Goal: Communication & Community: Answer question/provide support

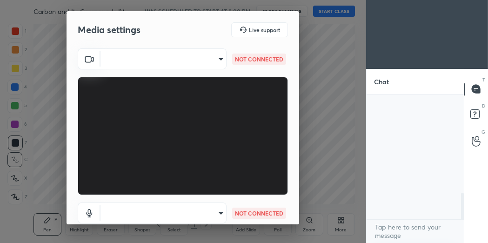
scroll to position [146, 95]
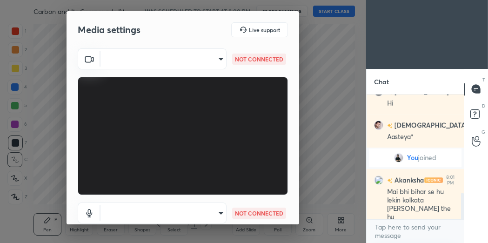
type input "feacf44b8995d66629f949e542a8ca85cb3a62bbab7293e7f3b75a0724a9180a"
type input "default"
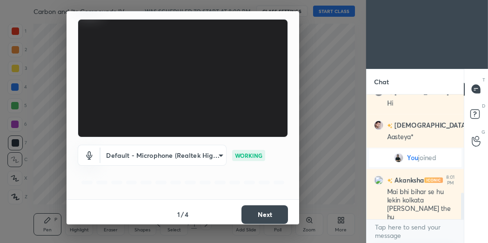
scroll to position [62, 0]
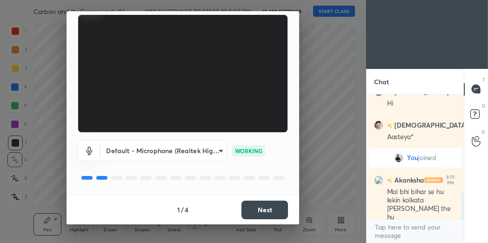
click at [274, 205] on button "Next" at bounding box center [264, 209] width 47 height 19
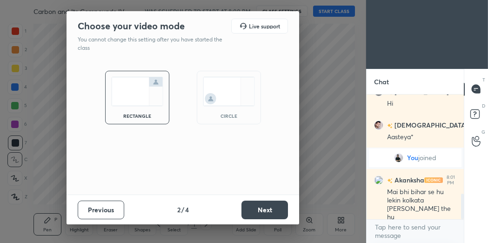
scroll to position [489, 0]
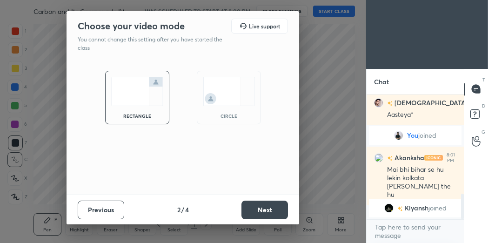
click at [210, 82] on img at bounding box center [229, 91] width 52 height 29
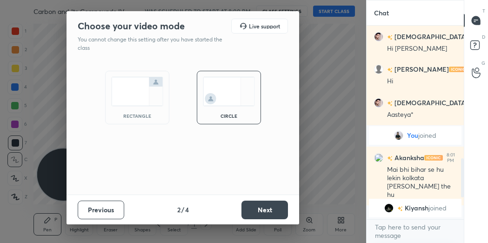
scroll to position [421, 0]
click at [268, 205] on button "Next" at bounding box center [264, 209] width 47 height 19
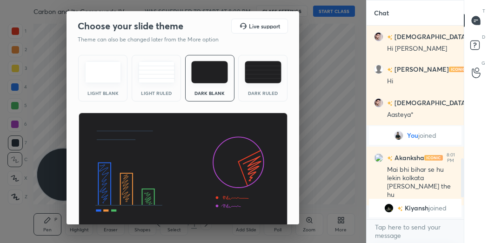
scroll to position [36, 0]
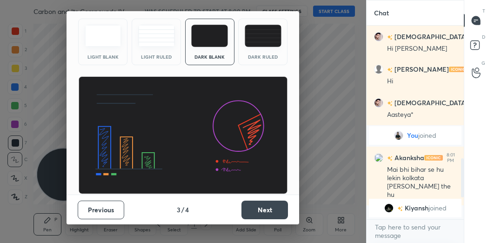
click at [276, 210] on button "Next" at bounding box center [264, 209] width 47 height 19
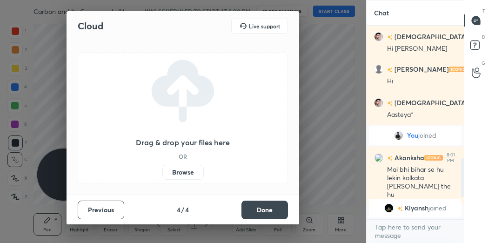
scroll to position [0, 0]
click at [276, 210] on button "Done" at bounding box center [264, 209] width 47 height 19
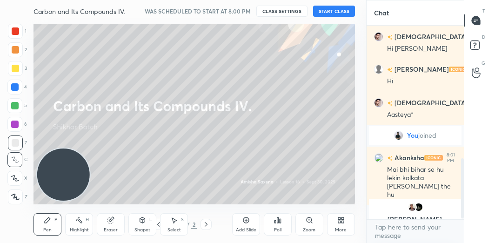
scroll to position [432, 0]
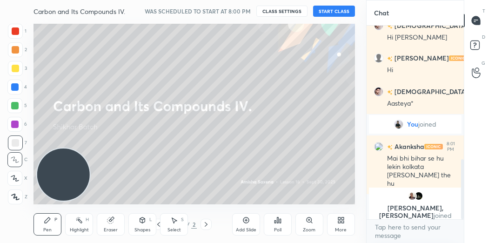
click at [329, 10] on button "START CLASS" at bounding box center [334, 11] width 42 height 11
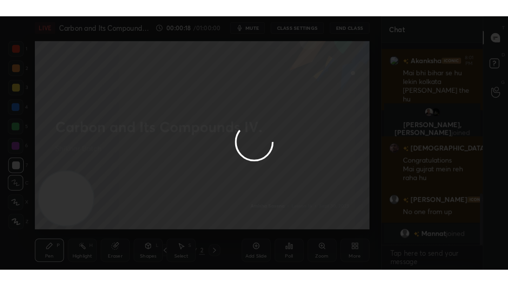
scroll to position [565, 0]
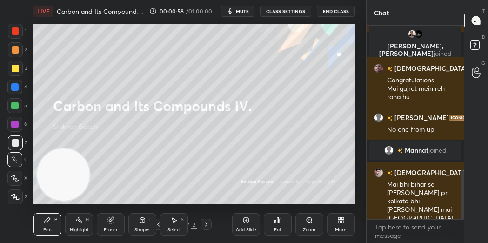
click at [338, 219] on icon at bounding box center [339, 218] width 2 height 2
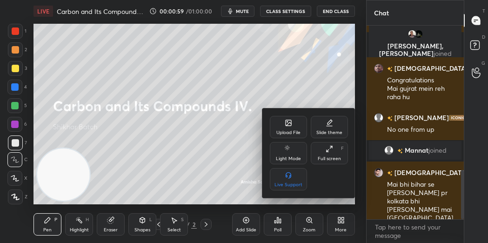
click at [329, 145] on icon at bounding box center [329, 148] width 7 height 7
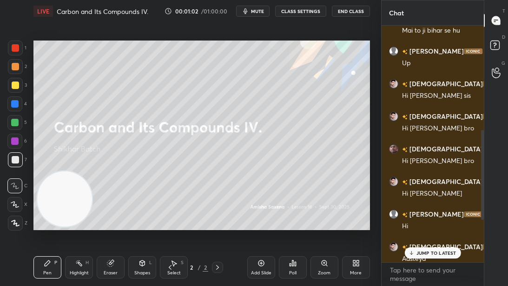
scroll to position [275, 0]
click at [422, 242] on p "1 NEW MESSAGE" at bounding box center [437, 253] width 40 height 6
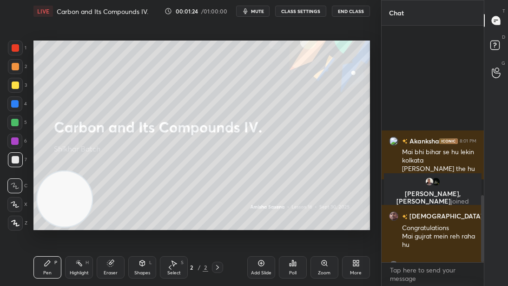
scroll to position [596, 0]
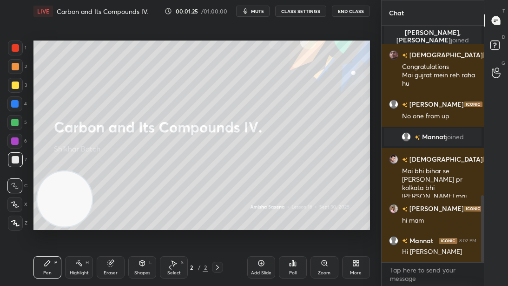
click at [20, 202] on div at bounding box center [14, 204] width 15 height 15
click at [15, 90] on div at bounding box center [15, 85] width 15 height 15
click at [263, 9] on span "mute" at bounding box center [257, 11] width 13 height 7
click at [259, 14] on button "unmute" at bounding box center [252, 11] width 33 height 11
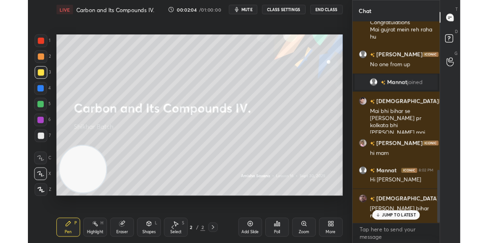
scroll to position [659, 0]
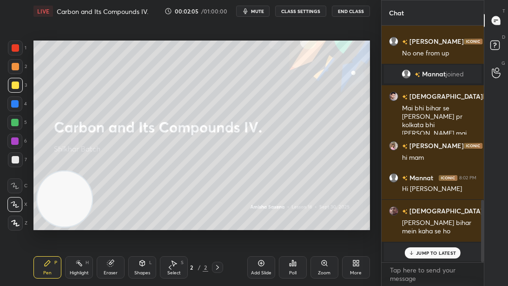
click at [345, 12] on button "End Class" at bounding box center [351, 11] width 38 height 11
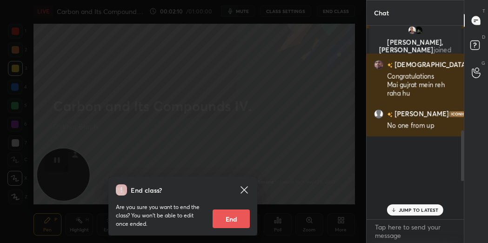
scroll to position [411, 0]
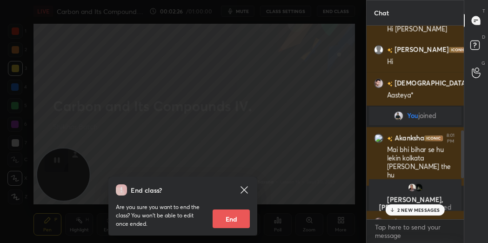
click at [244, 186] on icon at bounding box center [244, 189] width 11 height 11
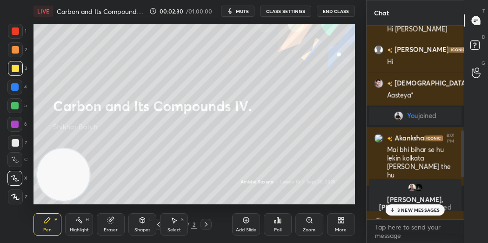
click at [403, 208] on p "3 NEW MESSAGES" at bounding box center [418, 210] width 43 height 6
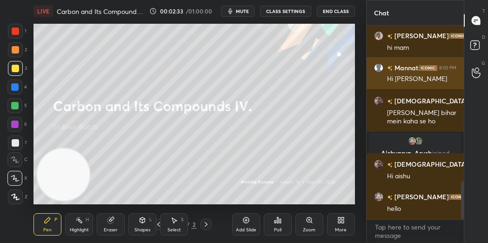
scroll to position [792, 0]
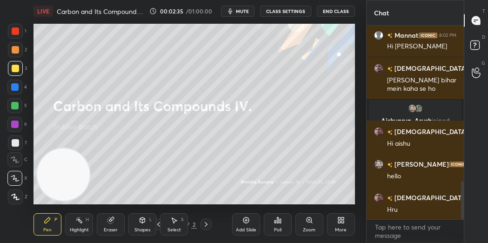
click at [247, 223] on icon at bounding box center [245, 219] width 7 height 7
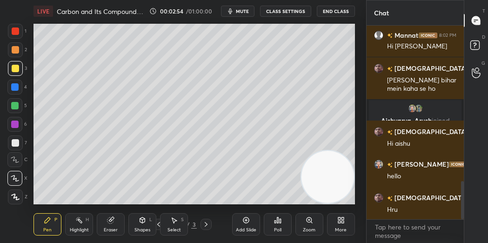
click at [15, 103] on div at bounding box center [14, 105] width 7 height 7
click at [19, 71] on div at bounding box center [15, 68] width 15 height 15
click at [15, 105] on div at bounding box center [14, 105] width 7 height 7
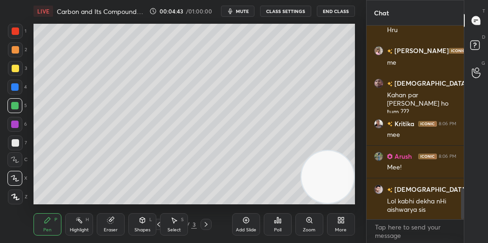
scroll to position [1004, 0]
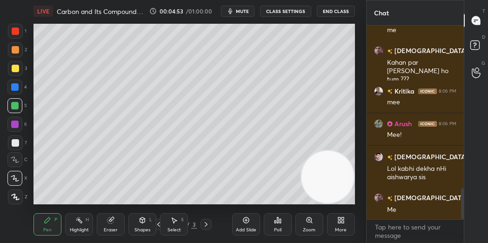
click at [291, 11] on button "CLASS SETTINGS" at bounding box center [285, 11] width 51 height 11
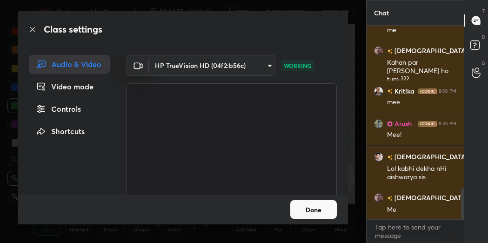
click at [326, 209] on button "Done" at bounding box center [313, 209] width 47 height 19
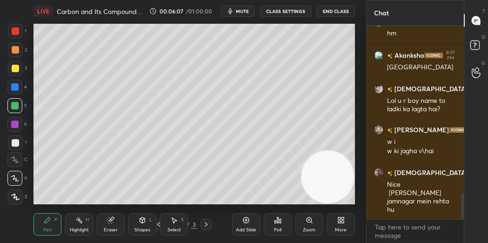
scroll to position [1244, 0]
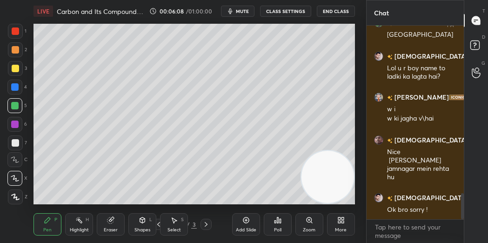
click at [20, 68] on div at bounding box center [15, 68] width 15 height 15
click at [249, 218] on div "Add Slide" at bounding box center [246, 224] width 28 height 22
click at [159, 222] on icon at bounding box center [158, 224] width 3 height 5
click at [112, 219] on icon at bounding box center [111, 219] width 5 height 5
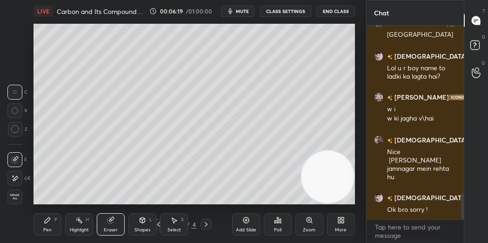
click at [16, 127] on icon at bounding box center [15, 129] width 8 height 8
click at [53, 222] on div "Pen P" at bounding box center [47, 224] width 28 height 22
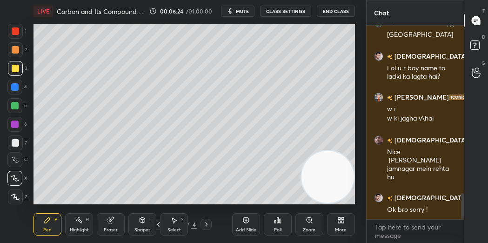
click at [207, 224] on icon at bounding box center [206, 224] width 3 height 5
click at [251, 222] on div "Add Slide" at bounding box center [246, 224] width 28 height 22
click at [160, 223] on icon at bounding box center [158, 223] width 7 height 7
click at [157, 222] on icon at bounding box center [158, 223] width 7 height 7
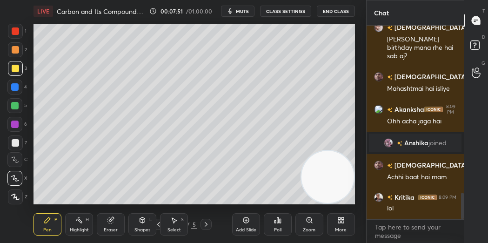
scroll to position [1210, 0]
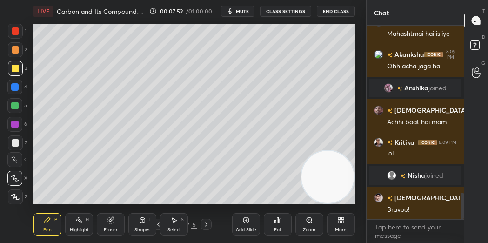
click at [18, 140] on div at bounding box center [15, 142] width 7 height 7
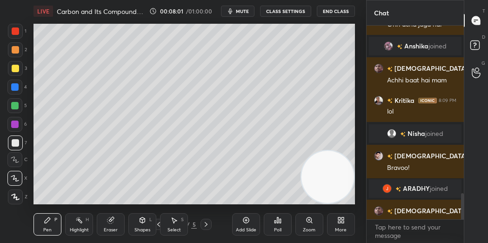
scroll to position [1246, 0]
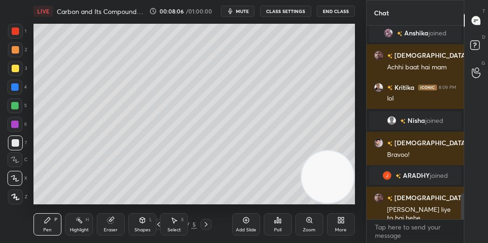
click at [205, 223] on icon at bounding box center [205, 223] width 7 height 7
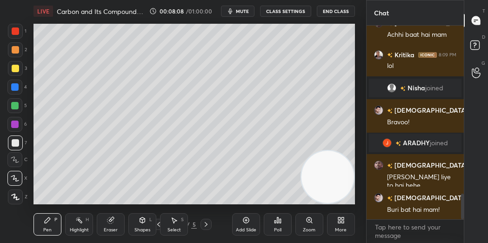
click at [244, 220] on icon at bounding box center [245, 219] width 7 height 7
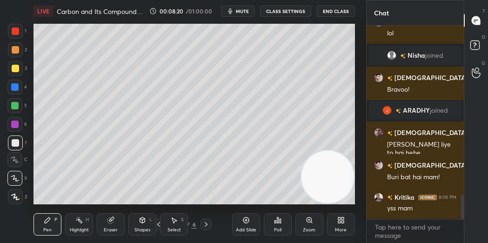
click at [23, 28] on div "1" at bounding box center [17, 31] width 19 height 15
click at [15, 53] on div at bounding box center [15, 49] width 7 height 7
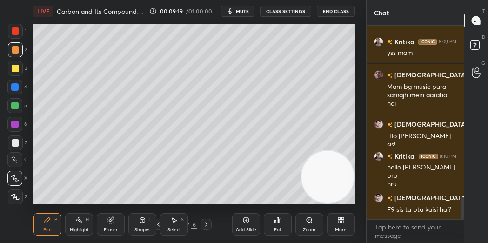
scroll to position [1499, 0]
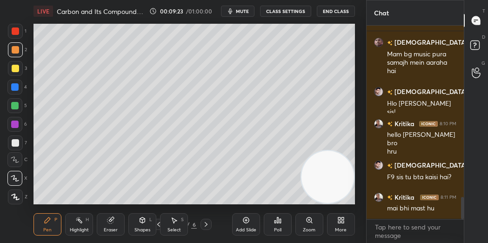
click at [19, 142] on div at bounding box center [15, 142] width 15 height 15
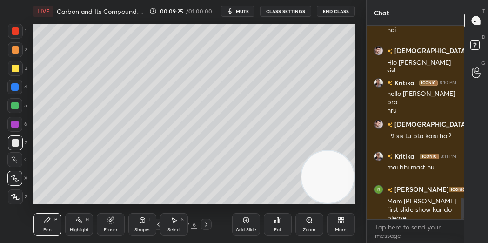
click at [13, 60] on div "2" at bounding box center [17, 51] width 19 height 19
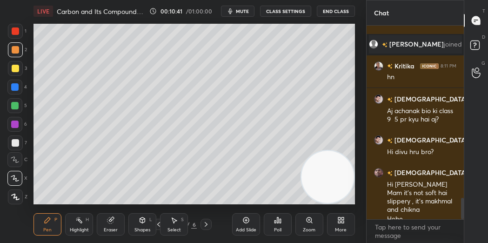
scroll to position [1549, 0]
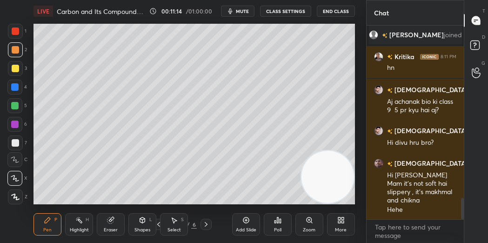
click at [159, 221] on icon at bounding box center [158, 223] width 7 height 7
click at [157, 220] on icon at bounding box center [158, 223] width 7 height 7
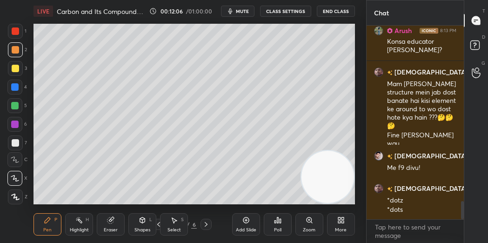
scroll to position [1888, 0]
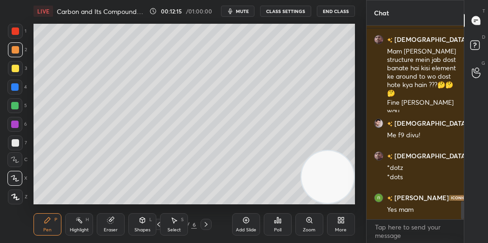
click at [246, 220] on icon at bounding box center [246, 220] width 3 height 3
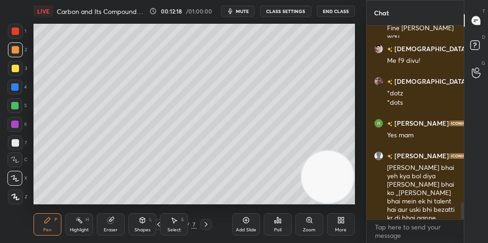
click at [16, 87] on div at bounding box center [14, 86] width 7 height 7
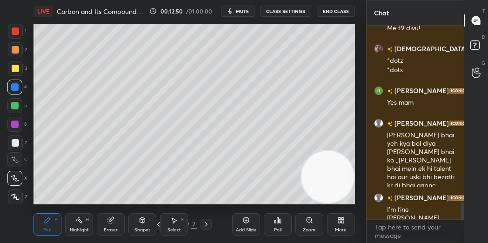
click at [249, 220] on icon at bounding box center [245, 219] width 7 height 7
click at [121, 217] on div "Eraser" at bounding box center [111, 224] width 28 height 22
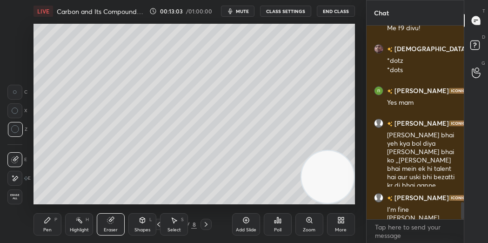
click at [55, 221] on div "P" at bounding box center [55, 219] width 3 height 5
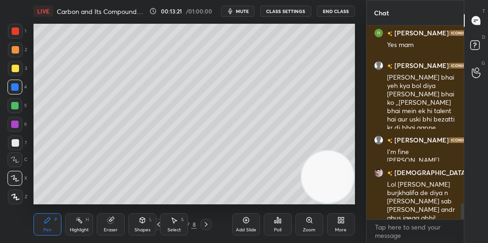
scroll to position [2093, 0]
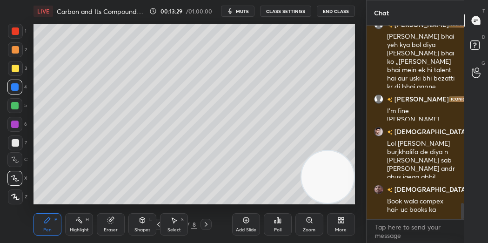
click at [20, 141] on div at bounding box center [15, 142] width 15 height 15
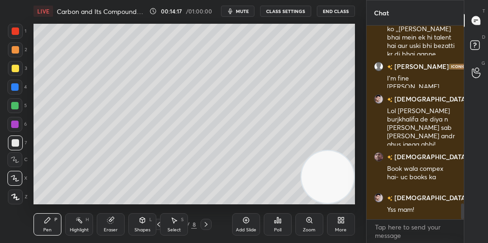
scroll to position [2175, 0]
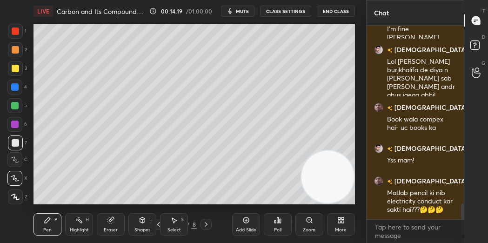
click at [158, 221] on icon at bounding box center [158, 223] width 7 height 7
click at [159, 223] on icon at bounding box center [158, 224] width 3 height 5
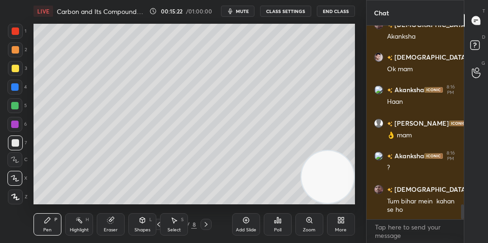
scroll to position [2389, 0]
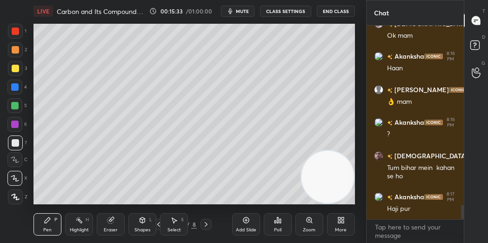
click at [208, 221] on icon at bounding box center [205, 223] width 7 height 7
click at [248, 225] on div "Add Slide" at bounding box center [246, 224] width 28 height 22
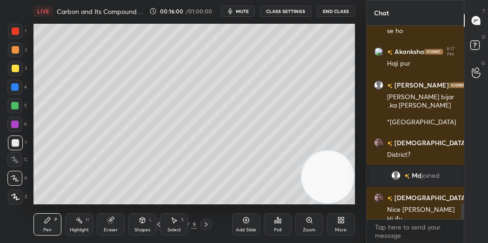
scroll to position [2201, 0]
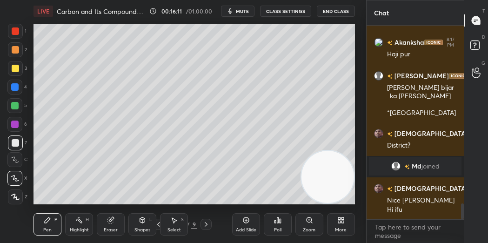
click at [10, 108] on div at bounding box center [14, 105] width 15 height 15
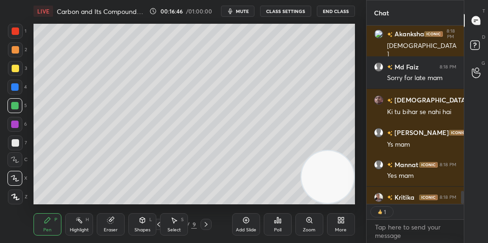
scroll to position [3, 3]
click at [247, 222] on icon at bounding box center [246, 220] width 6 height 6
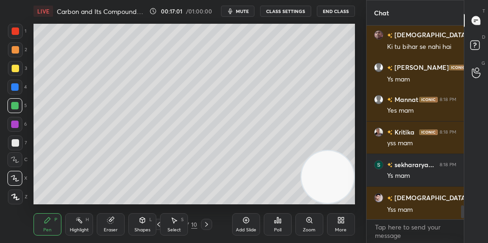
scroll to position [2495, 0]
click at [9, 61] on div at bounding box center [15, 68] width 15 height 15
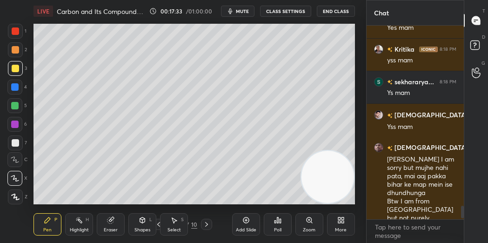
scroll to position [2578, 0]
click at [13, 104] on div at bounding box center [14, 105] width 7 height 7
click at [13, 143] on div at bounding box center [15, 142] width 7 height 7
click at [19, 33] on div at bounding box center [15, 31] width 15 height 15
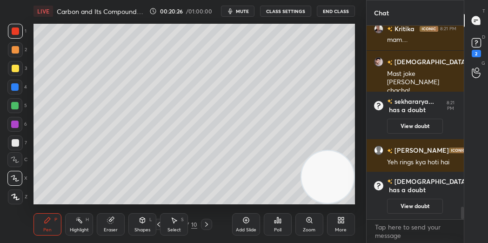
scroll to position [2802, 0]
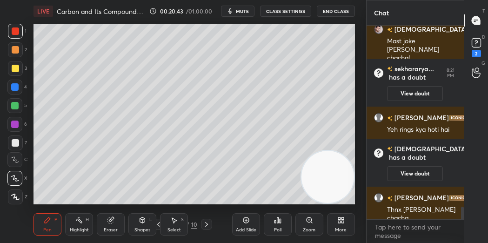
click at [408, 174] on button "View doubt" at bounding box center [415, 173] width 56 height 15
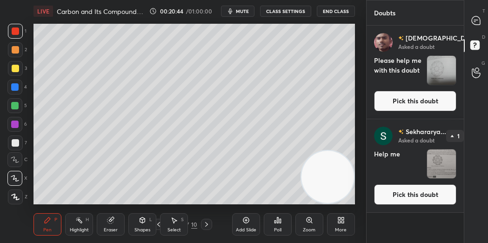
click at [411, 100] on button "Pick this doubt" at bounding box center [415, 101] width 82 height 20
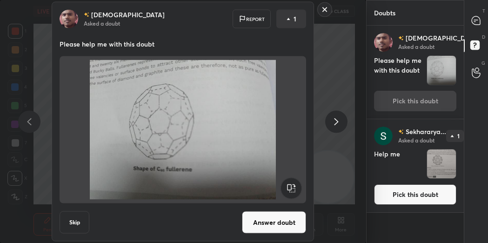
click at [266, 217] on button "Answer doubt" at bounding box center [274, 222] width 64 height 22
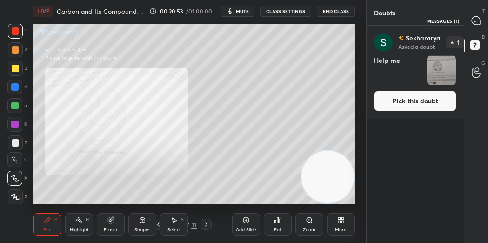
click at [473, 22] on icon at bounding box center [476, 20] width 8 height 8
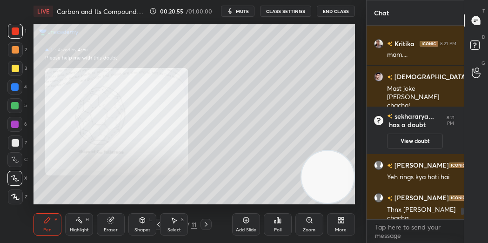
scroll to position [191, 95]
click at [313, 220] on icon at bounding box center [309, 219] width 7 height 7
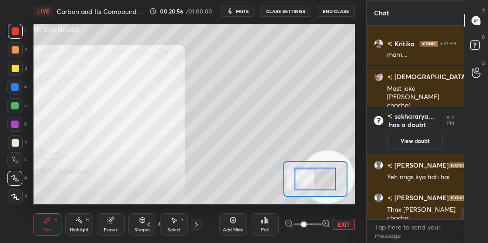
scroll to position [3010, 0]
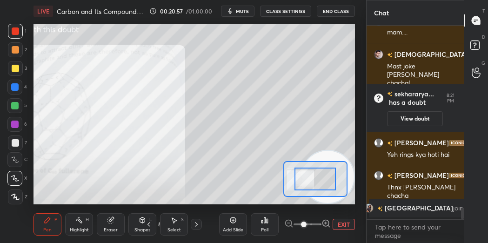
click at [325, 220] on icon at bounding box center [325, 223] width 9 height 9
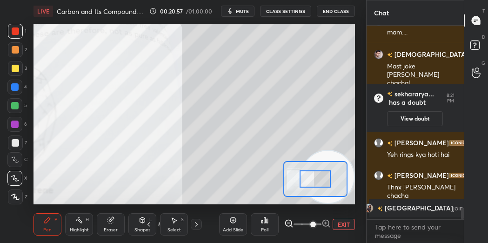
click at [325, 220] on icon at bounding box center [325, 223] width 9 height 9
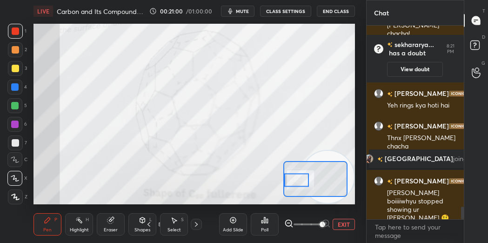
scroll to position [2780, 0]
click at [17, 102] on div at bounding box center [14, 105] width 7 height 7
click at [18, 29] on div at bounding box center [15, 30] width 7 height 7
click at [13, 65] on div at bounding box center [15, 68] width 7 height 7
click at [17, 90] on div at bounding box center [14, 86] width 7 height 7
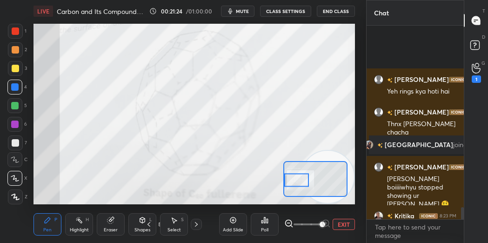
scroll to position [2897, 0]
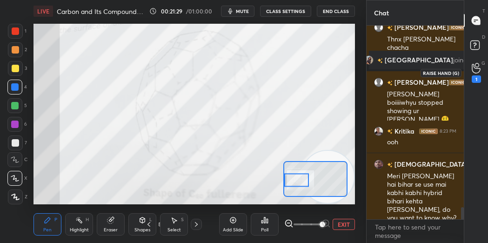
click at [476, 69] on icon at bounding box center [476, 68] width 9 height 11
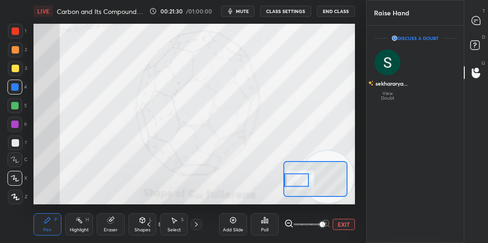
scroll to position [3, 3]
click at [476, 20] on icon at bounding box center [476, 20] width 4 height 0
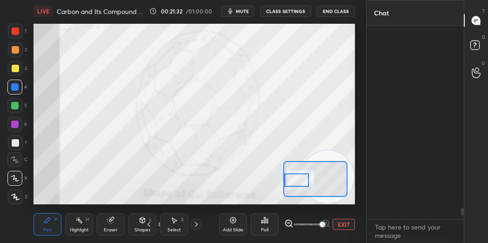
scroll to position [191, 95]
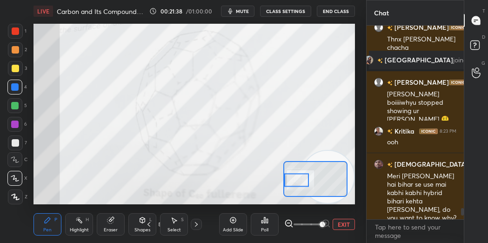
click at [341, 221] on button "EXIT" at bounding box center [344, 224] width 22 height 11
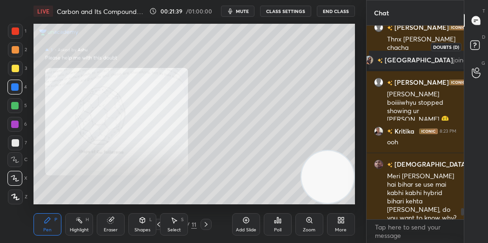
click at [478, 42] on rect at bounding box center [474, 45] width 9 height 9
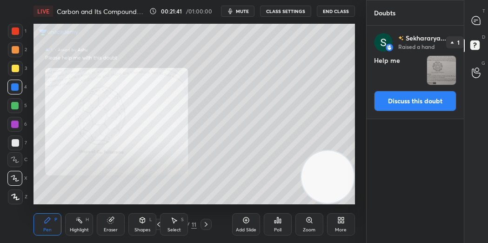
click at [421, 101] on button "Discuss this doubt" at bounding box center [415, 101] width 82 height 20
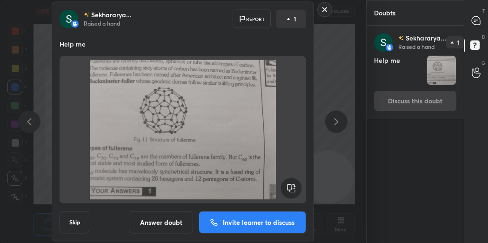
click at [253, 220] on p "Invite learner to discuss" at bounding box center [259, 222] width 72 height 7
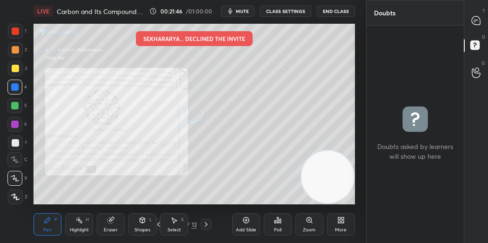
scroll to position [214, 95]
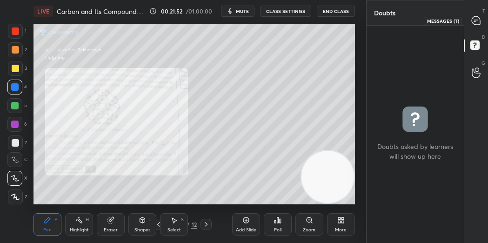
click at [475, 19] on icon at bounding box center [476, 20] width 8 height 8
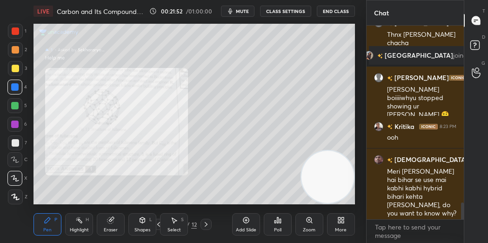
scroll to position [191, 95]
click at [314, 218] on div "Zoom" at bounding box center [309, 224] width 28 height 22
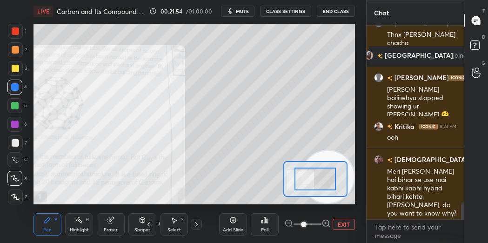
click at [324, 220] on icon at bounding box center [325, 223] width 9 height 9
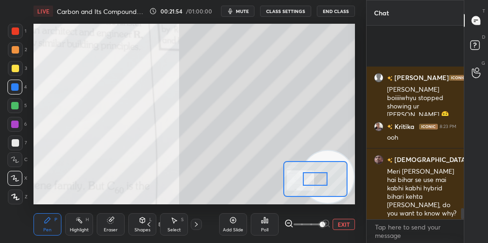
scroll to position [3205, 0]
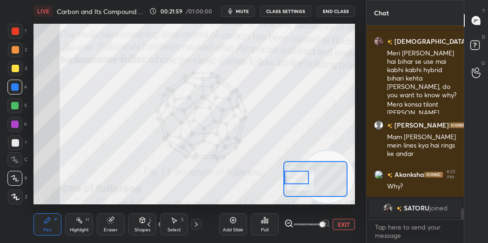
click at [19, 158] on icon at bounding box center [15, 159] width 8 height 7
click at [15, 32] on div at bounding box center [15, 30] width 7 height 7
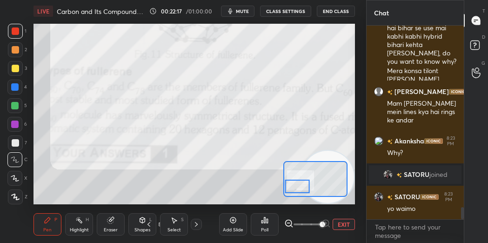
scroll to position [2846, 0]
click at [231, 223] on div "Add Slide" at bounding box center [233, 224] width 28 height 22
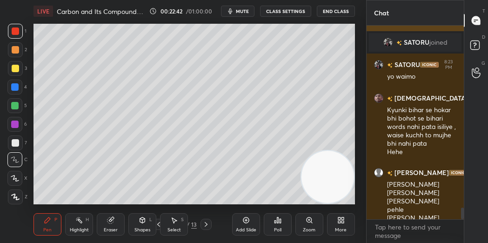
scroll to position [3011, 0]
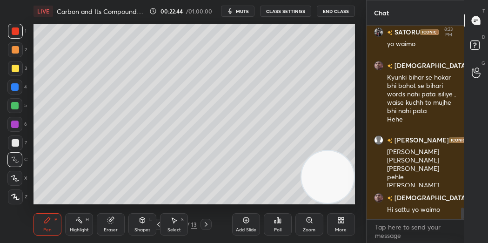
click at [17, 176] on icon at bounding box center [15, 178] width 8 height 7
click at [19, 124] on div at bounding box center [14, 124] width 15 height 15
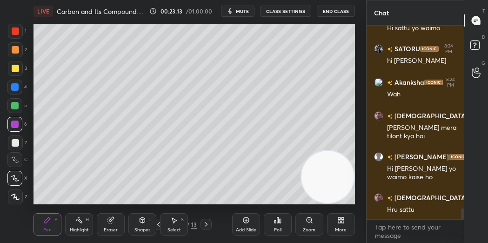
scroll to position [3214, 0]
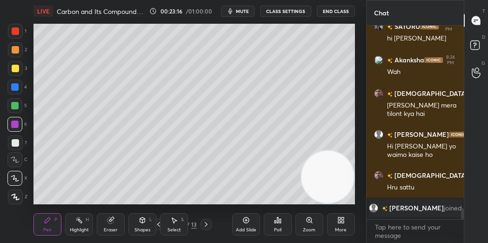
click at [20, 70] on div at bounding box center [15, 68] width 15 height 15
click at [19, 44] on div at bounding box center [15, 49] width 15 height 15
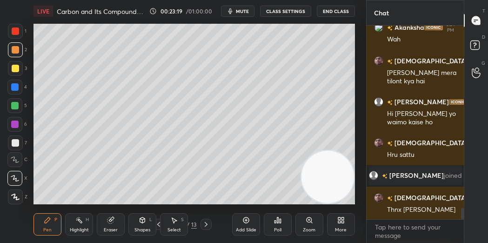
scroll to position [3139, 0]
click at [19, 136] on div at bounding box center [15, 142] width 15 height 15
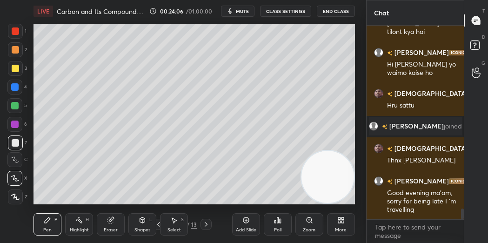
scroll to position [3238, 0]
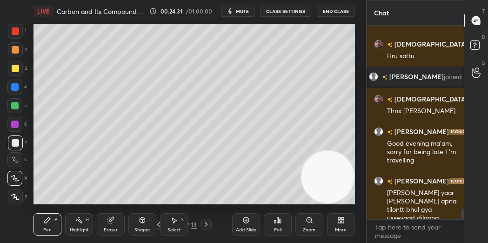
click at [16, 86] on div at bounding box center [14, 86] width 7 height 7
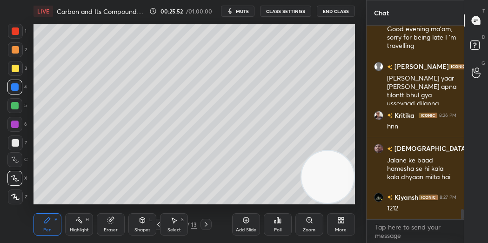
scroll to position [3393, 0]
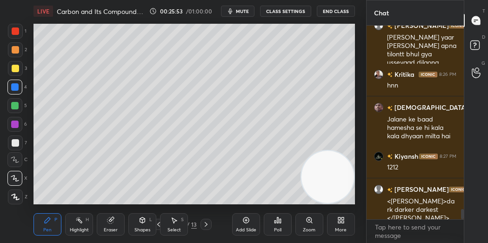
click at [13, 145] on div at bounding box center [15, 142] width 7 height 7
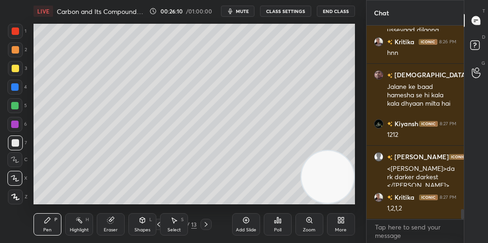
scroll to position [3458, 0]
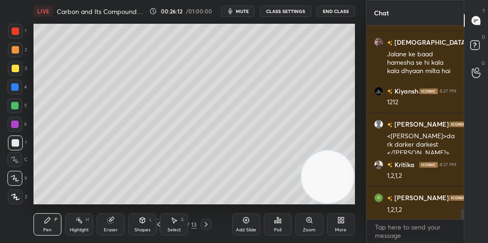
click at [10, 108] on div at bounding box center [14, 105] width 15 height 15
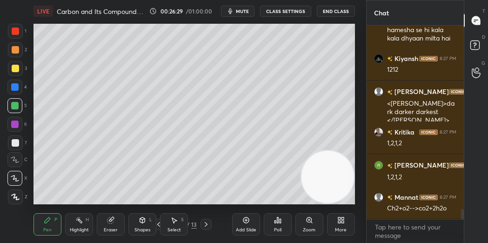
click at [252, 217] on div "Add Slide" at bounding box center [246, 224] width 28 height 22
click at [16, 67] on div at bounding box center [15, 68] width 7 height 7
click at [20, 140] on div at bounding box center [15, 142] width 15 height 15
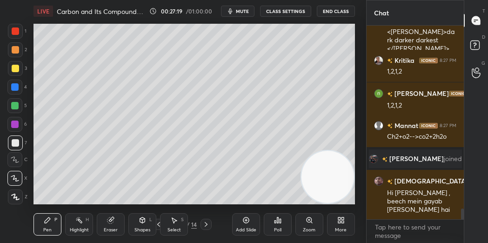
scroll to position [3371, 0]
click at [17, 106] on div at bounding box center [14, 105] width 7 height 7
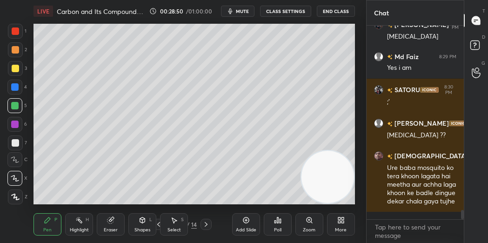
scroll to position [3, 3]
click at [18, 63] on div at bounding box center [15, 68] width 15 height 15
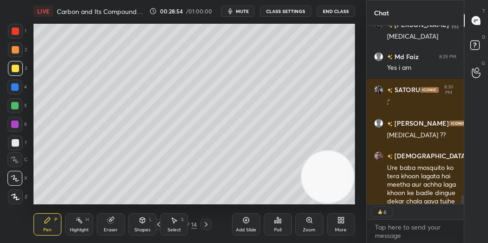
click at [19, 140] on div at bounding box center [15, 142] width 7 height 7
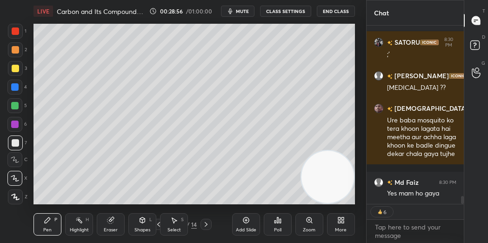
scroll to position [3812, 0]
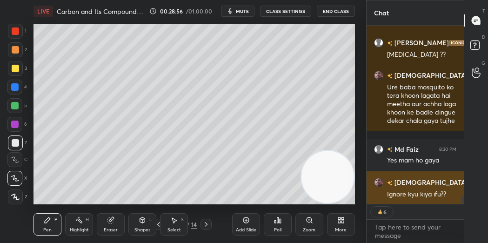
click at [401, 191] on div "Ignore kyu kiya ifu??" at bounding box center [421, 194] width 69 height 9
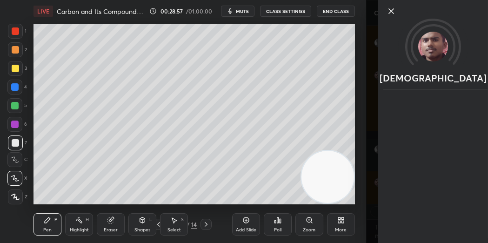
scroll to position [3844, 0]
click at [391, 10] on icon at bounding box center [391, 11] width 5 height 5
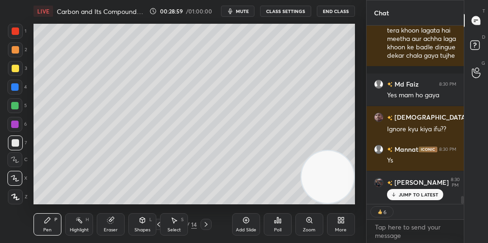
scroll to position [3909, 0]
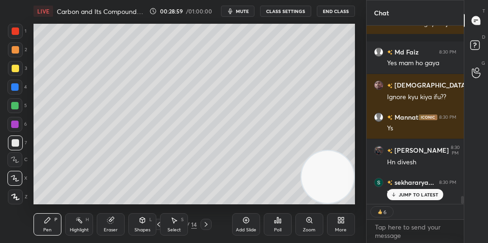
click at [21, 33] on div at bounding box center [15, 31] width 15 height 15
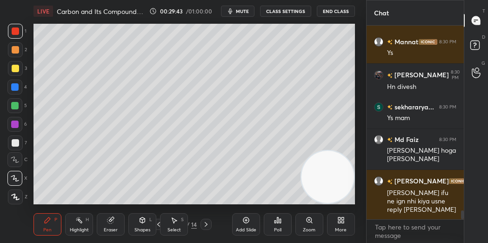
scroll to position [4026, 0]
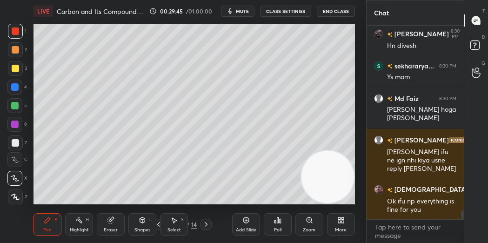
click at [14, 143] on div at bounding box center [15, 142] width 7 height 7
click at [16, 103] on div at bounding box center [14, 105] width 7 height 7
click at [18, 87] on div at bounding box center [14, 86] width 7 height 7
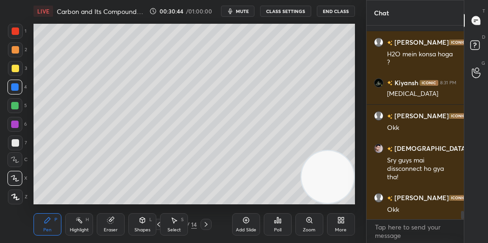
scroll to position [4280, 0]
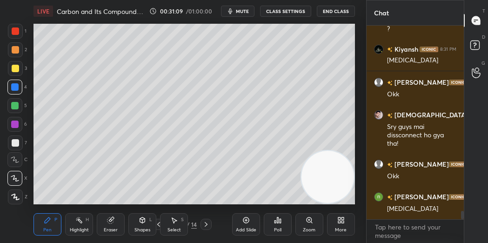
click at [17, 66] on div at bounding box center [15, 68] width 7 height 7
click at [11, 140] on div at bounding box center [15, 142] width 15 height 15
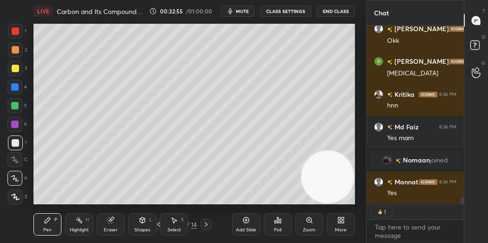
scroll to position [3960, 0]
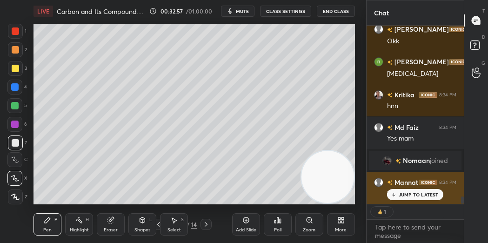
click at [409, 193] on p "JUMP TO LATEST" at bounding box center [419, 195] width 40 height 6
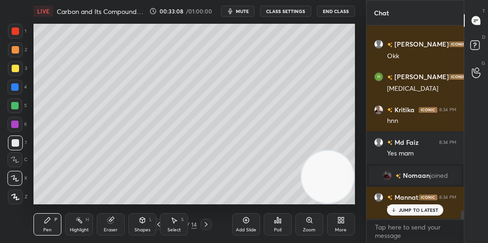
scroll to position [3945, 0]
click at [247, 219] on icon at bounding box center [245, 219] width 7 height 7
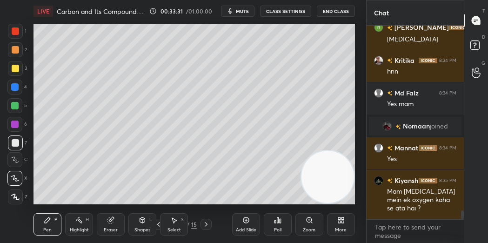
scroll to position [4035, 0]
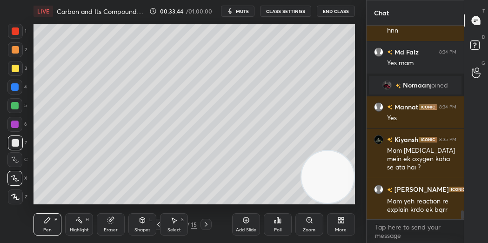
click at [17, 126] on div at bounding box center [14, 123] width 7 height 7
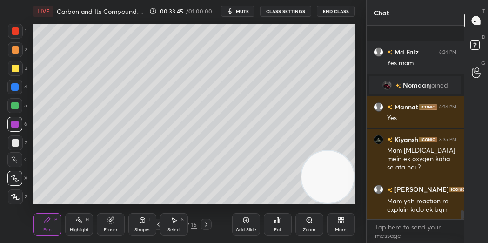
scroll to position [4084, 0]
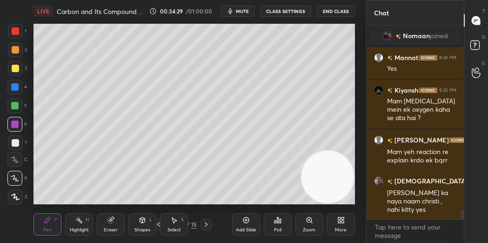
click at [18, 68] on div at bounding box center [15, 68] width 7 height 7
click at [15, 106] on div at bounding box center [14, 105] width 7 height 7
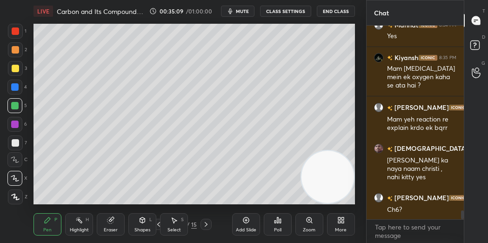
scroll to position [4149, 0]
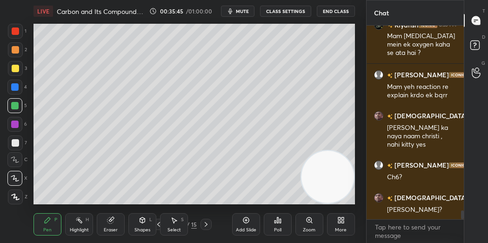
click at [112, 218] on icon at bounding box center [111, 219] width 5 height 5
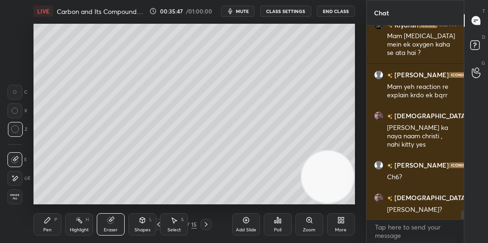
click at [44, 220] on icon at bounding box center [47, 219] width 7 height 7
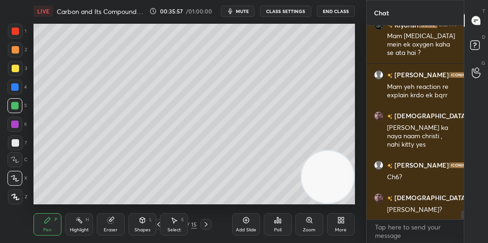
click at [17, 84] on div at bounding box center [14, 86] width 7 height 7
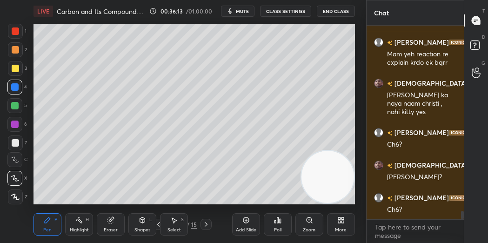
click at [284, 220] on div "Poll" at bounding box center [278, 224] width 28 height 22
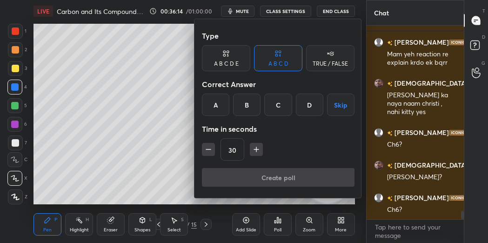
click at [278, 105] on div "C" at bounding box center [277, 104] width 27 height 22
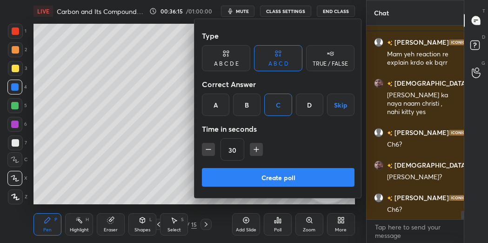
click at [280, 179] on button "Create poll" at bounding box center [278, 177] width 153 height 19
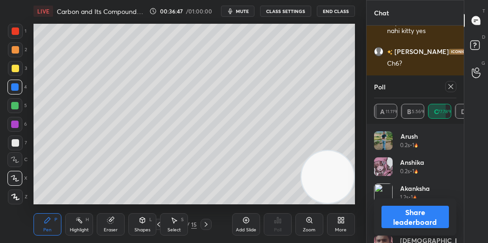
scroll to position [4295, 0]
click at [452, 83] on icon at bounding box center [450, 86] width 7 height 7
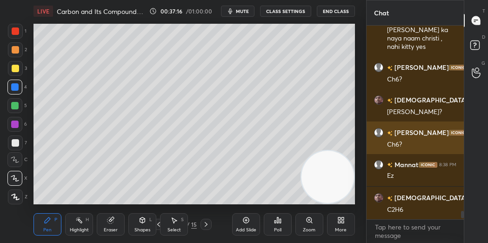
scroll to position [4247, 0]
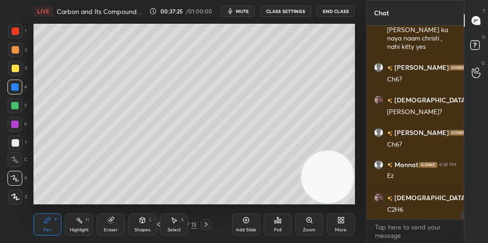
click at [18, 144] on div at bounding box center [15, 142] width 7 height 7
click at [248, 220] on icon at bounding box center [246, 220] width 6 height 6
click at [18, 84] on div at bounding box center [14, 86] width 7 height 7
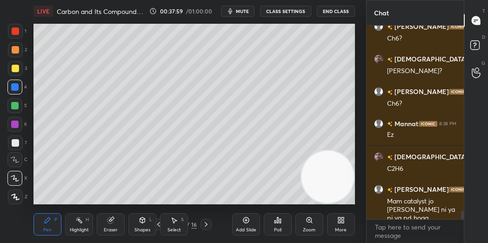
click at [14, 136] on div at bounding box center [15, 142] width 15 height 15
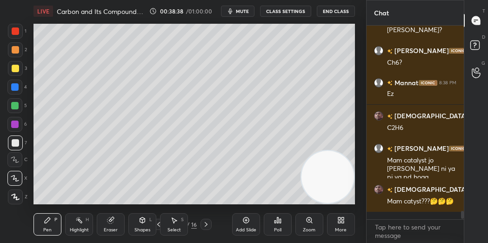
scroll to position [4329, 0]
click at [11, 123] on div at bounding box center [14, 123] width 7 height 7
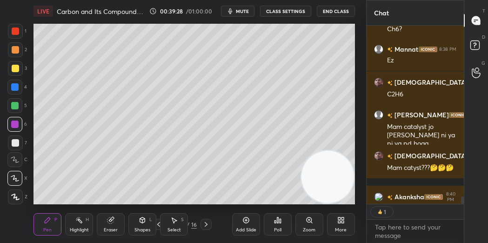
scroll to position [175, 95]
click at [157, 221] on icon at bounding box center [158, 223] width 7 height 7
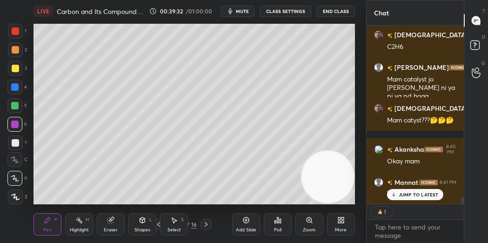
click at [249, 218] on icon at bounding box center [245, 219] width 7 height 7
click at [20, 47] on div at bounding box center [15, 49] width 15 height 15
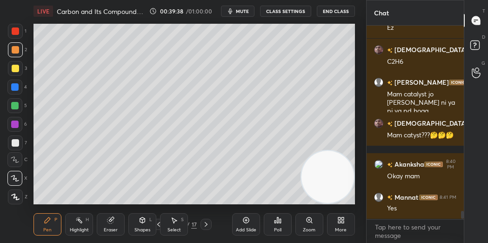
scroll to position [4395, 0]
click at [15, 109] on div at bounding box center [14, 105] width 15 height 15
click at [112, 219] on icon at bounding box center [111, 219] width 5 height 5
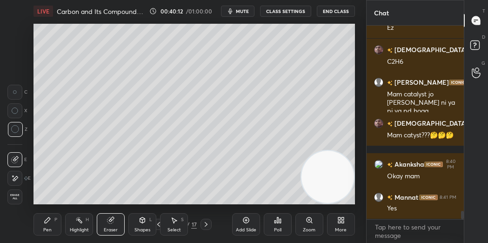
click at [58, 215] on div "Pen P" at bounding box center [47, 224] width 28 height 22
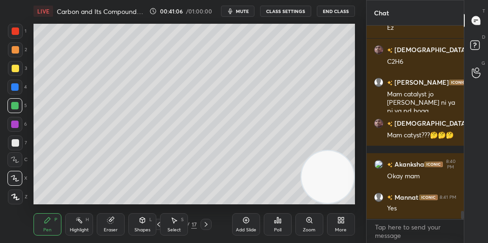
click at [17, 137] on div at bounding box center [15, 142] width 15 height 15
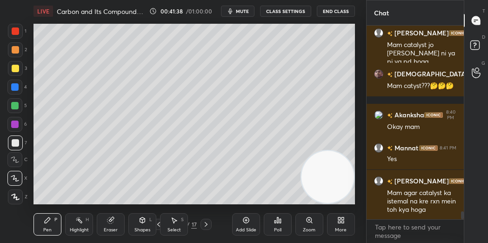
scroll to position [4477, 0]
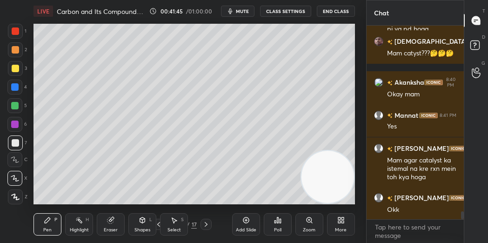
click at [17, 69] on div at bounding box center [15, 68] width 7 height 7
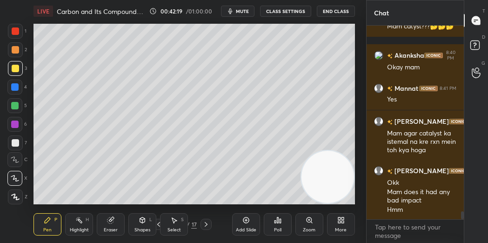
scroll to position [4561, 0]
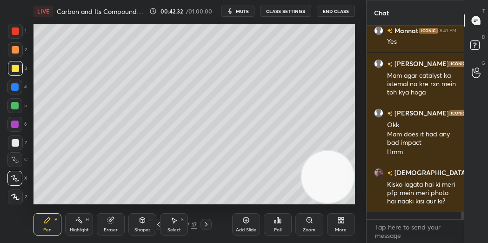
click at [244, 225] on div "Add Slide" at bounding box center [246, 224] width 28 height 22
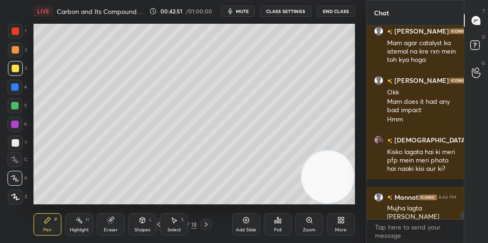
click at [15, 107] on div at bounding box center [14, 105] width 7 height 7
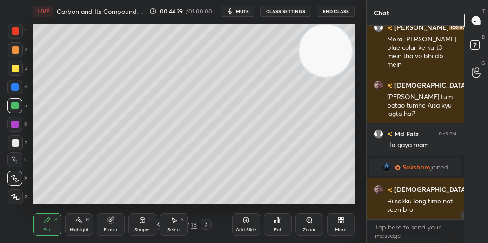
scroll to position [4617, 0]
click at [158, 223] on icon at bounding box center [158, 224] width 3 height 5
click at [207, 218] on div "Pen P Highlight H Eraser Shapes L Select S 13 / 18 Add Slide Poll Zoom More" at bounding box center [193, 224] width 321 height 37
click at [206, 221] on icon at bounding box center [205, 223] width 7 height 7
click at [202, 224] on icon at bounding box center [205, 223] width 7 height 7
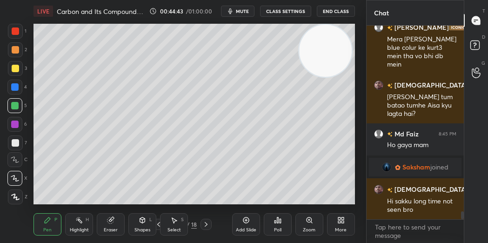
scroll to position [4658, 0]
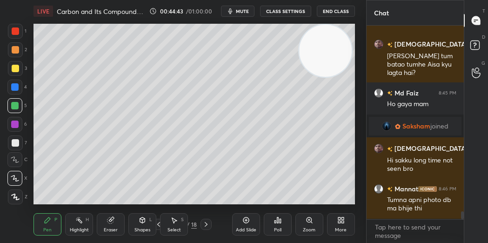
click at [201, 224] on div at bounding box center [205, 224] width 11 height 11
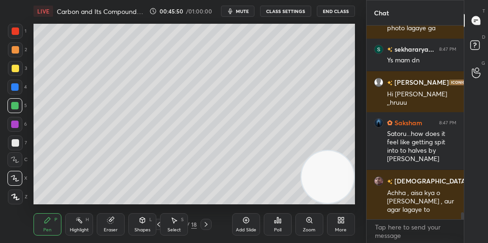
scroll to position [5088, 0]
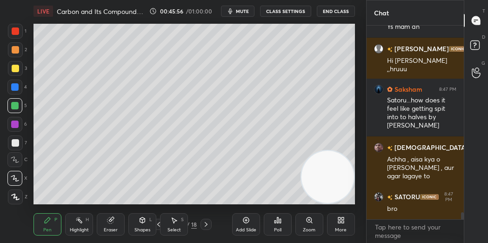
click at [112, 223] on icon at bounding box center [110, 219] width 7 height 7
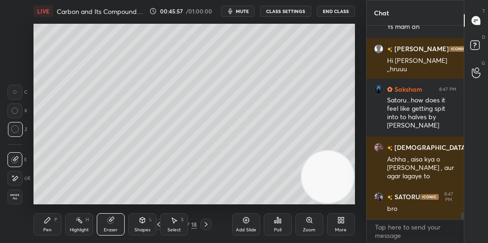
click at [57, 218] on div "Pen P" at bounding box center [47, 224] width 28 height 22
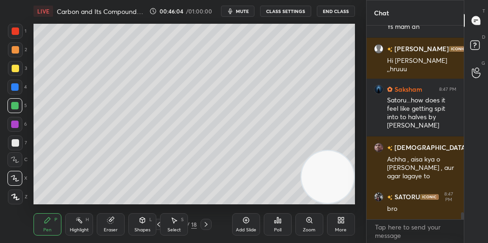
click at [14, 65] on div at bounding box center [15, 68] width 7 height 7
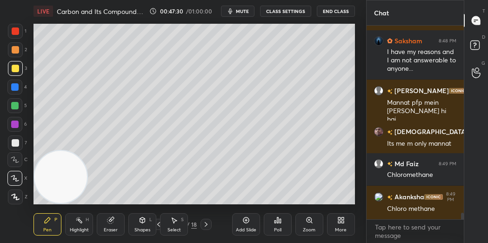
scroll to position [5525, 0]
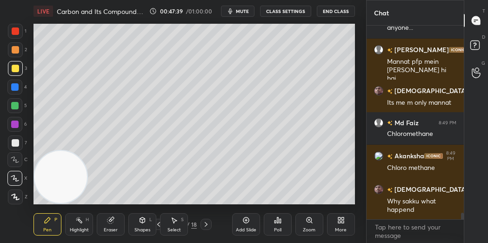
click at [244, 226] on div "Add Slide" at bounding box center [246, 224] width 28 height 22
click at [20, 50] on div at bounding box center [15, 49] width 15 height 15
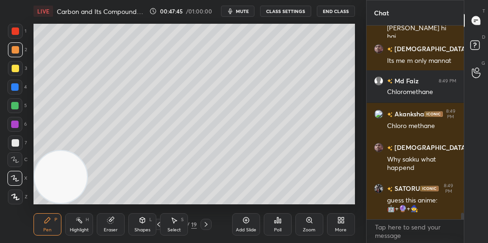
click at [20, 141] on div at bounding box center [15, 142] width 15 height 15
click at [14, 108] on div at bounding box center [14, 105] width 7 height 7
click at [15, 128] on div at bounding box center [14, 124] width 15 height 15
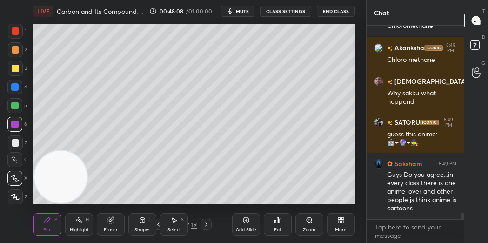
click at [13, 141] on div at bounding box center [15, 142] width 7 height 7
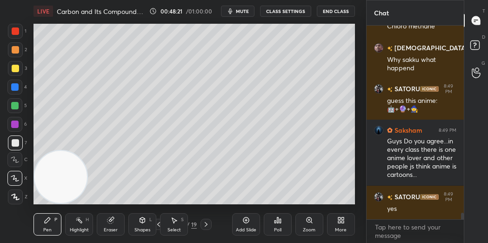
scroll to position [5709, 0]
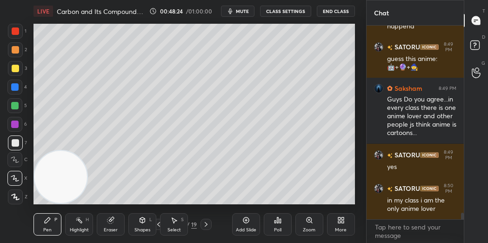
click at [16, 69] on div at bounding box center [15, 68] width 7 height 7
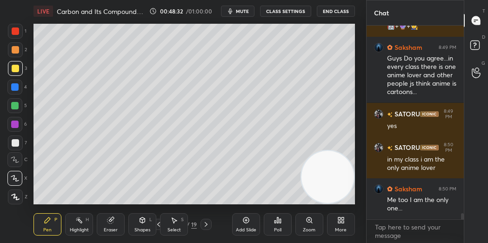
scroll to position [5783, 0]
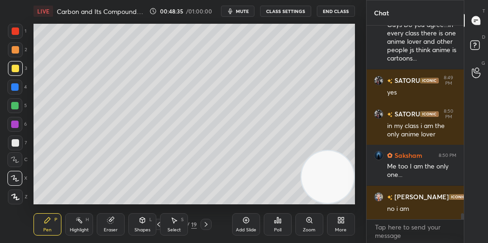
click at [13, 141] on div at bounding box center [15, 142] width 7 height 7
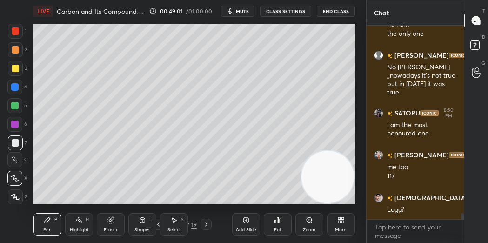
scroll to position [6001, 0]
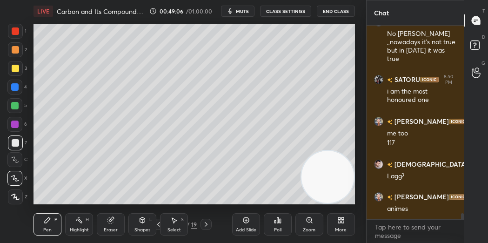
click at [19, 111] on div at bounding box center [14, 105] width 15 height 15
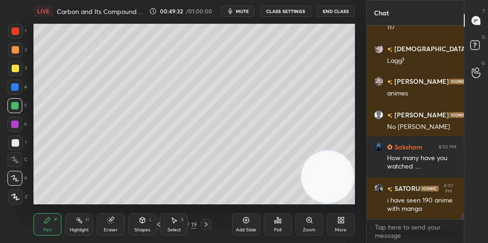
scroll to position [6158, 0]
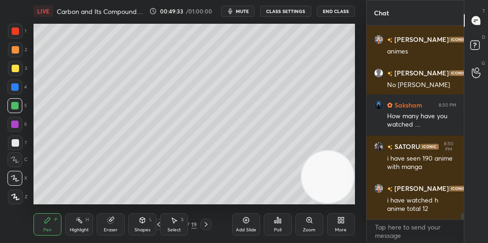
click at [119, 219] on div "Eraser" at bounding box center [111, 224] width 28 height 22
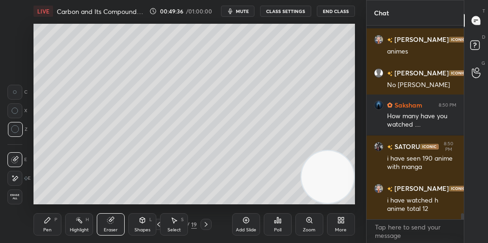
scroll to position [6207, 0]
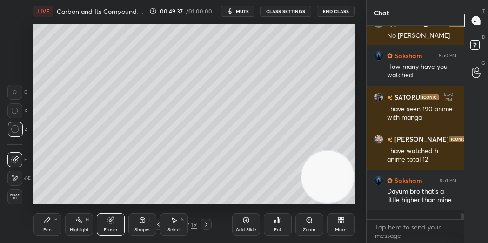
click at [50, 221] on icon at bounding box center [47, 219] width 7 height 7
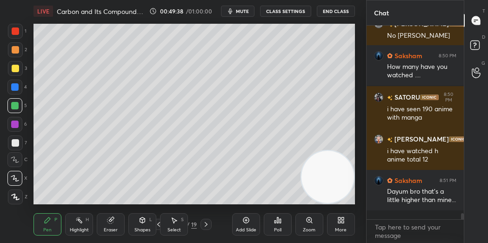
click at [241, 11] on span "mute" at bounding box center [242, 11] width 13 height 7
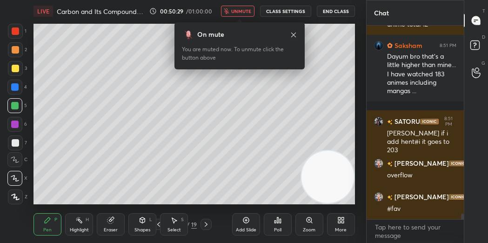
scroll to position [6376, 0]
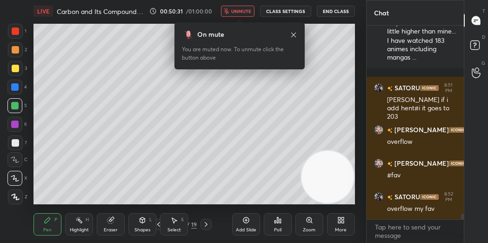
click at [18, 143] on div at bounding box center [15, 142] width 7 height 7
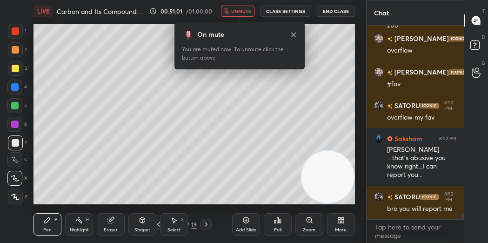
scroll to position [6499, 0]
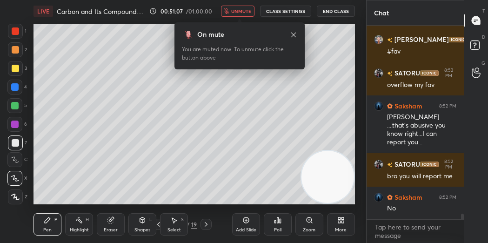
click at [240, 17] on div "On mute You are muted now. To unmute click the button above" at bounding box center [239, 43] width 130 height 53
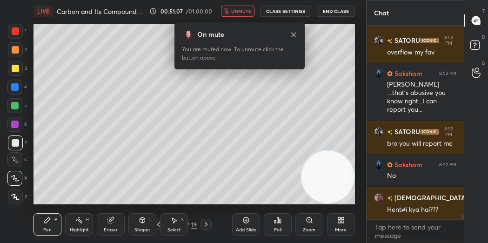
click at [236, 13] on span "unmute" at bounding box center [241, 11] width 20 height 7
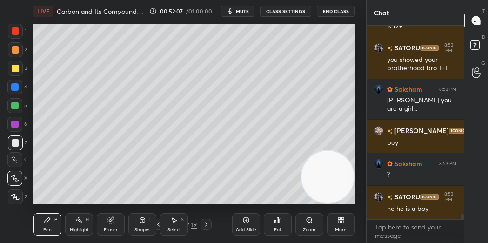
scroll to position [6871, 0]
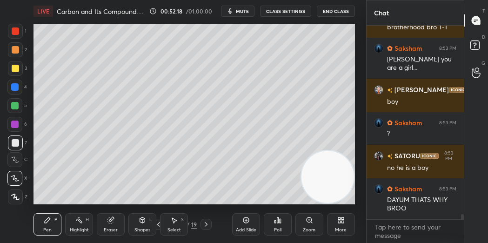
click at [253, 218] on div "Add Slide" at bounding box center [246, 224] width 28 height 22
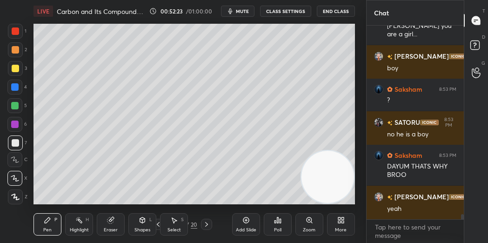
click at [19, 31] on div at bounding box center [15, 30] width 7 height 7
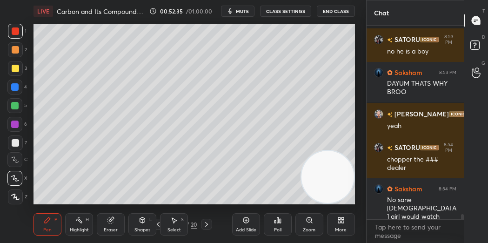
scroll to position [7029, 0]
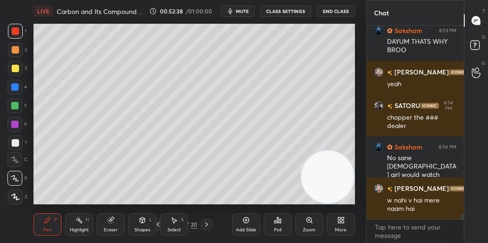
click at [14, 67] on div at bounding box center [15, 68] width 7 height 7
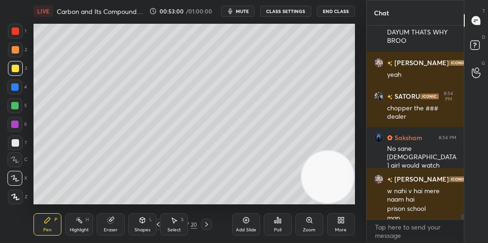
scroll to position [7047, 0]
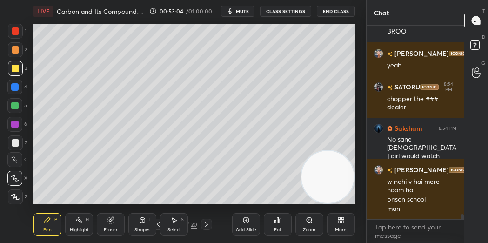
click at [13, 137] on div at bounding box center [15, 142] width 15 height 15
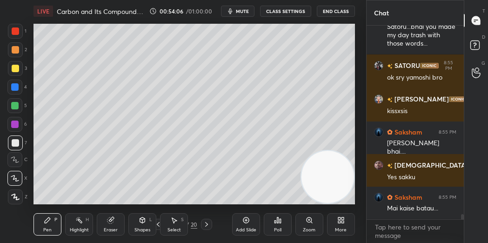
scroll to position [7453, 0]
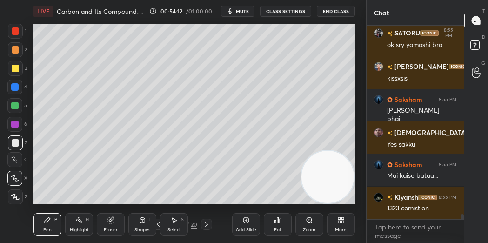
click at [10, 46] on div at bounding box center [15, 49] width 15 height 15
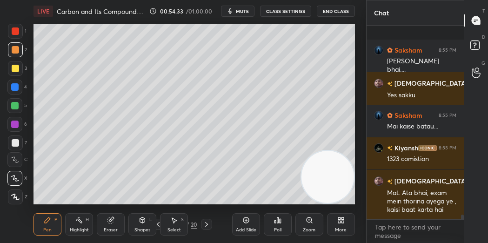
scroll to position [7552, 0]
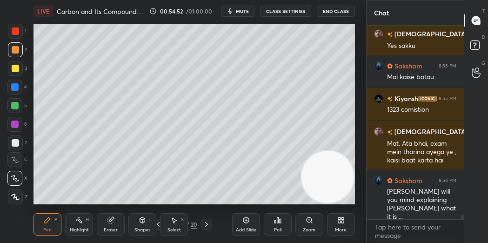
click at [15, 144] on div at bounding box center [15, 142] width 7 height 7
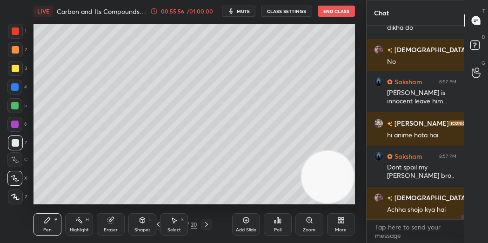
scroll to position [7973, 0]
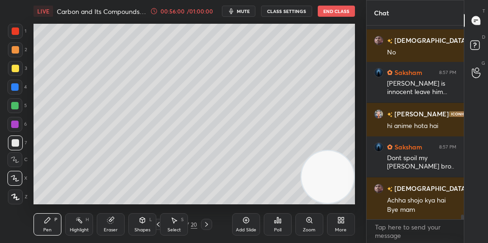
click at [333, 8] on button "End Class" at bounding box center [336, 11] width 37 height 11
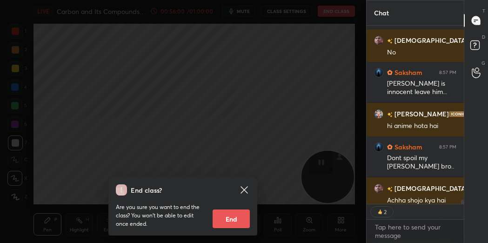
scroll to position [175, 95]
click at [232, 214] on button "End" at bounding box center [231, 218] width 37 height 19
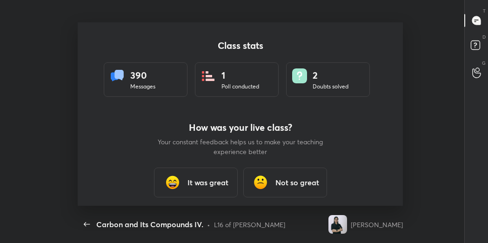
scroll to position [3, 0]
